Goal: Information Seeking & Learning: Check status

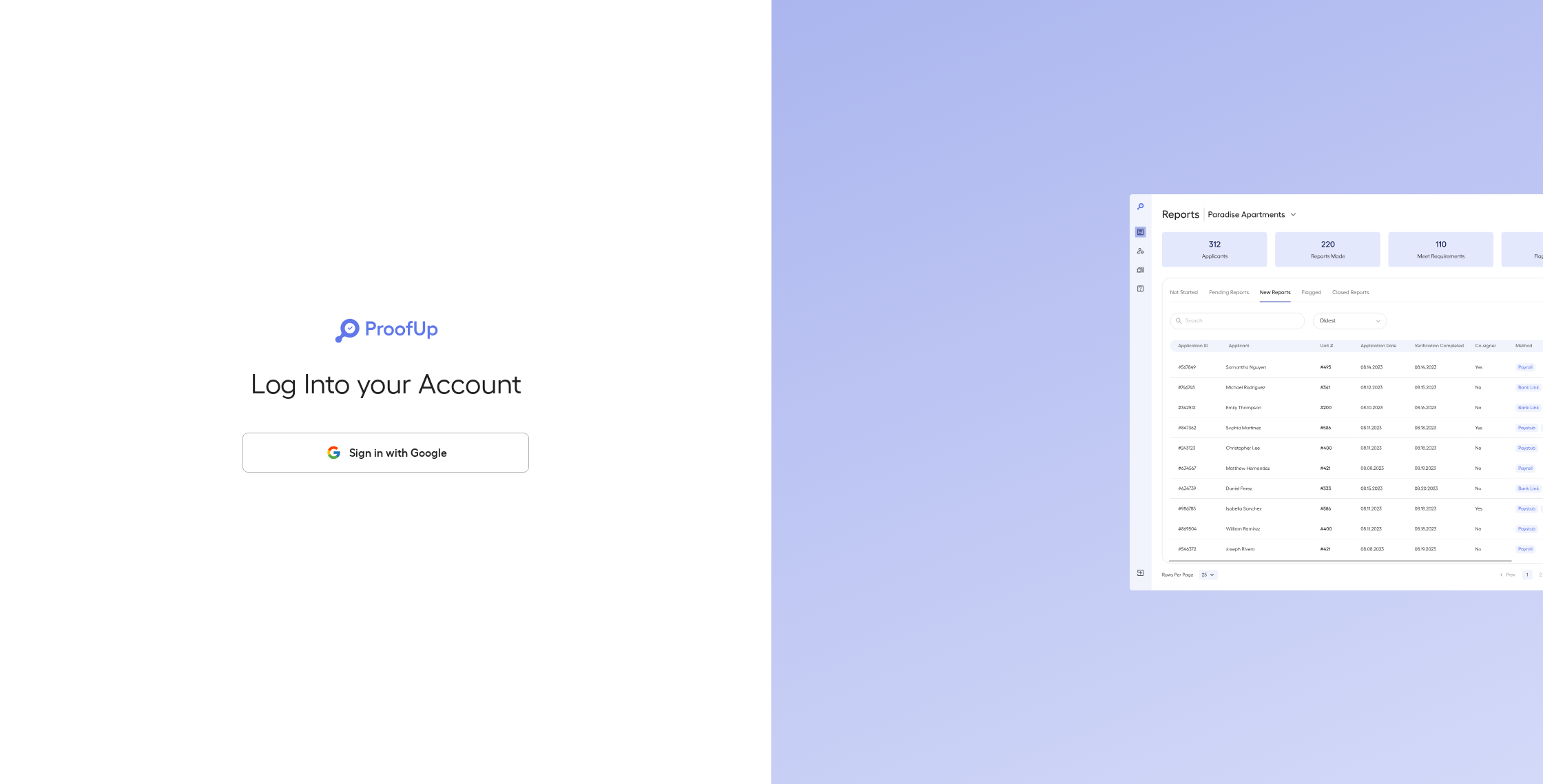
click at [433, 442] on button "Sign in with Google" at bounding box center [386, 453] width 287 height 40
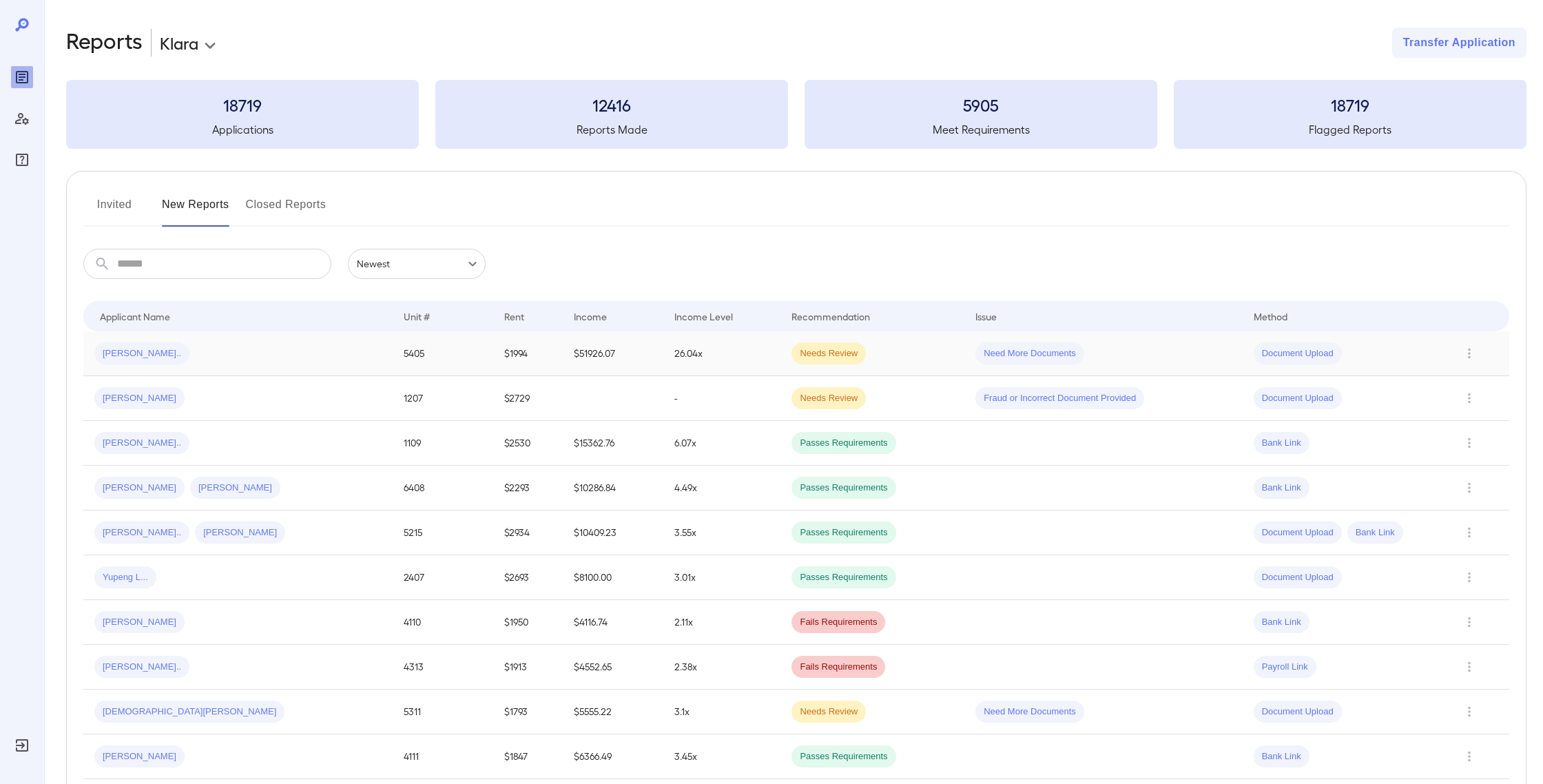
click at [275, 354] on div "[PERSON_NAME].." at bounding box center [238, 353] width 288 height 22
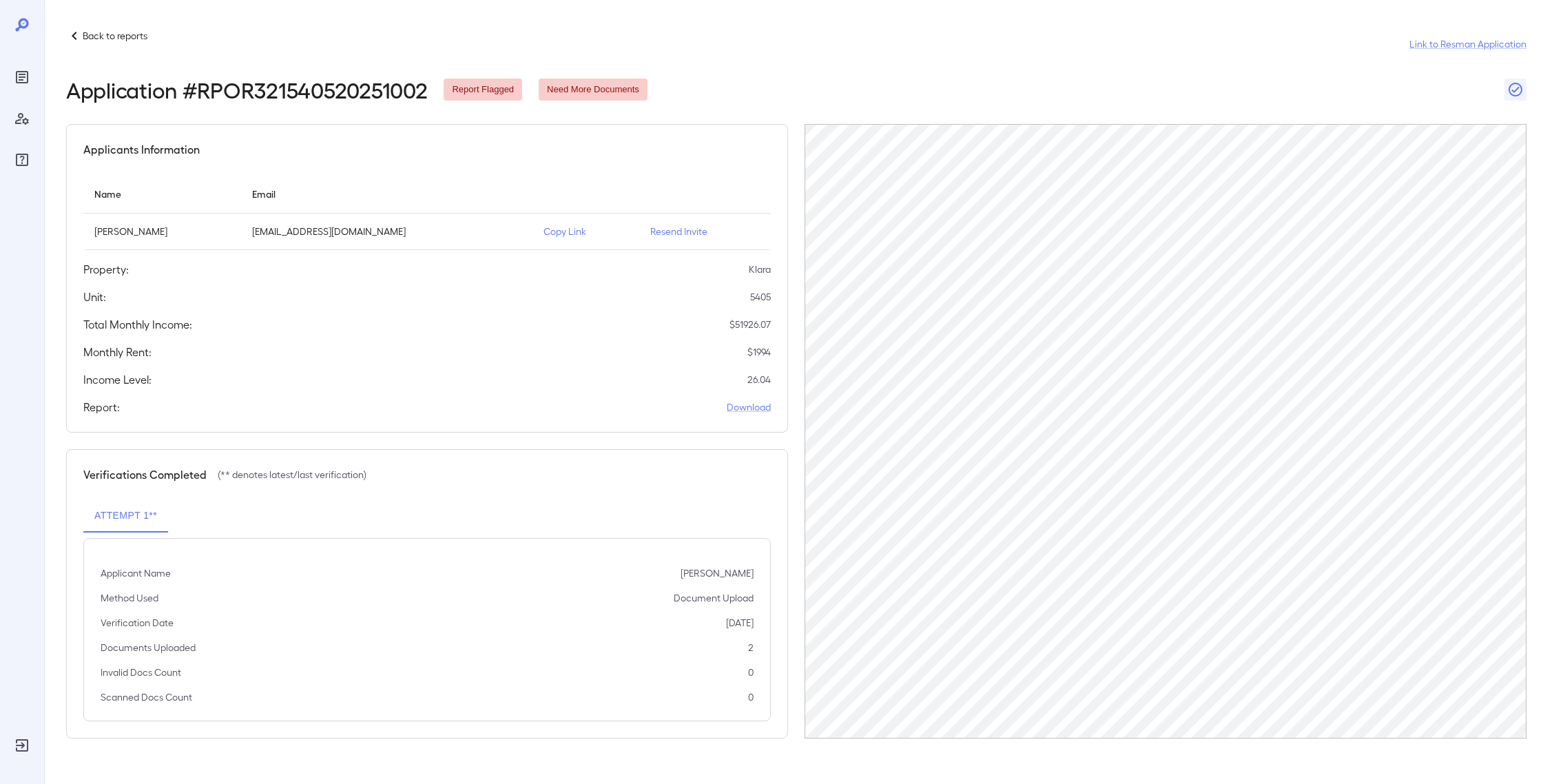
click at [94, 29] on p "Back to reports" at bounding box center [115, 36] width 65 height 14
